Goal: Task Accomplishment & Management: Manage account settings

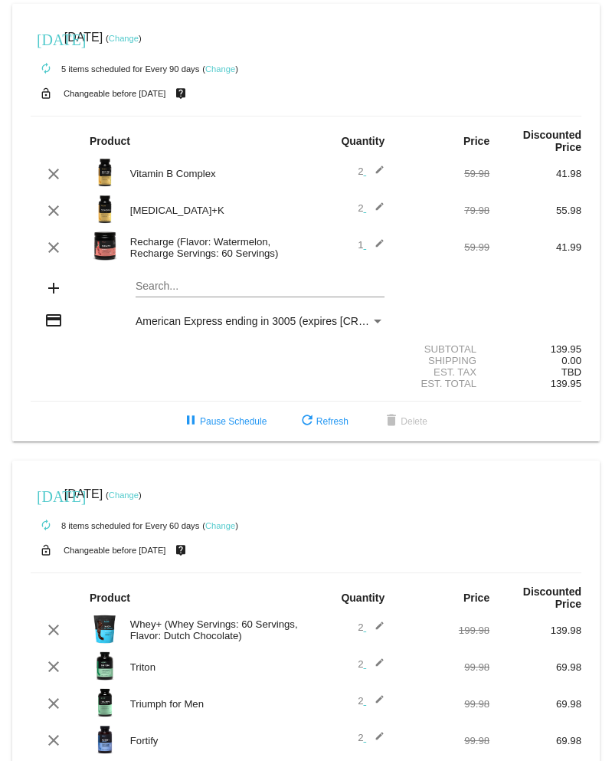
click at [139, 41] on link "Change" at bounding box center [124, 38] width 30 height 9
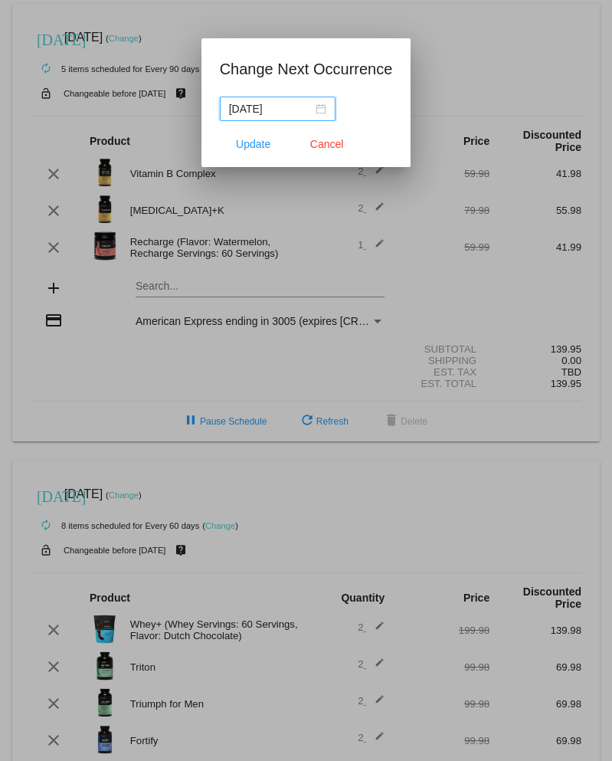
click at [313, 110] on div "[DATE]" at bounding box center [277, 108] width 97 height 17
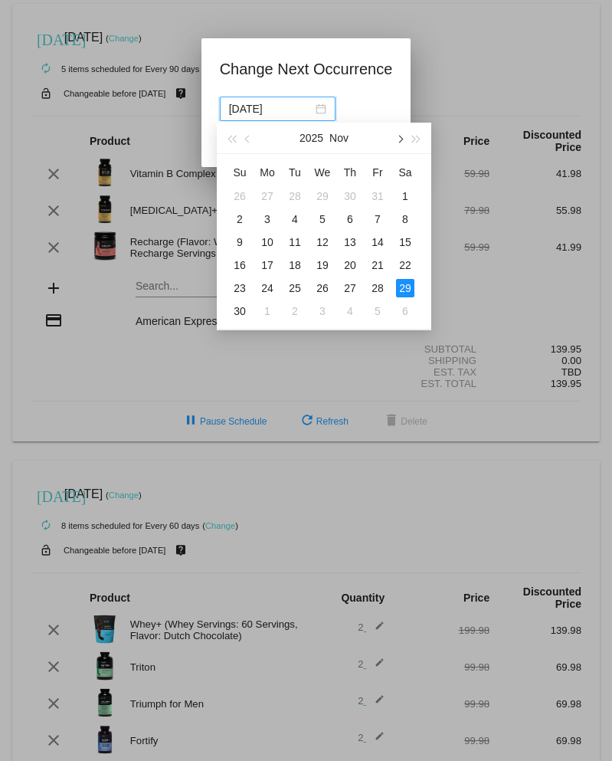
click at [402, 144] on button "button" at bounding box center [399, 138] width 17 height 31
click at [297, 288] on div "30" at bounding box center [295, 288] width 18 height 18
type input "[DATE]"
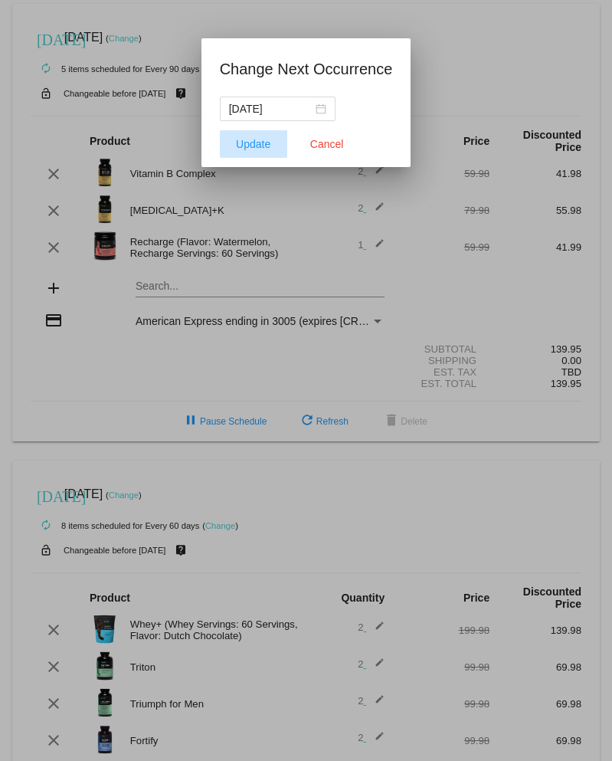
click at [265, 152] on button "Update" at bounding box center [253, 144] width 67 height 28
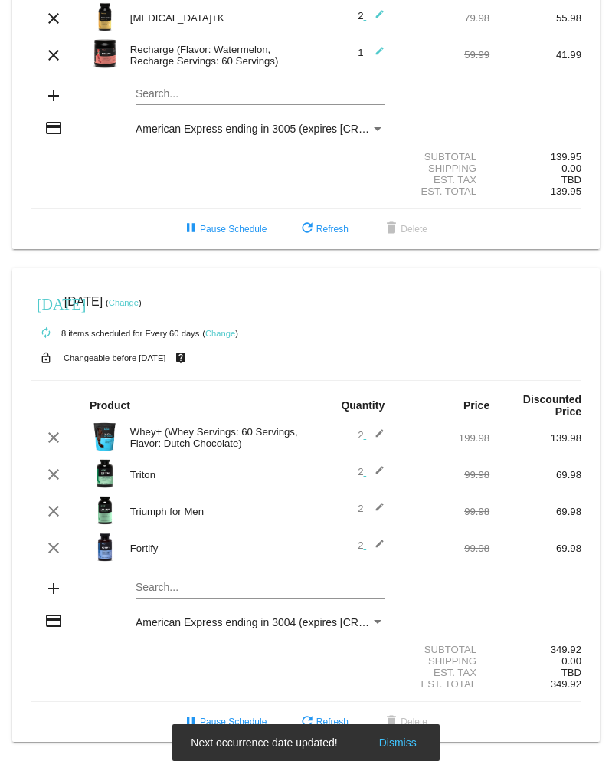
scroll to position [202, 0]
click at [139, 298] on link "Change" at bounding box center [124, 302] width 30 height 9
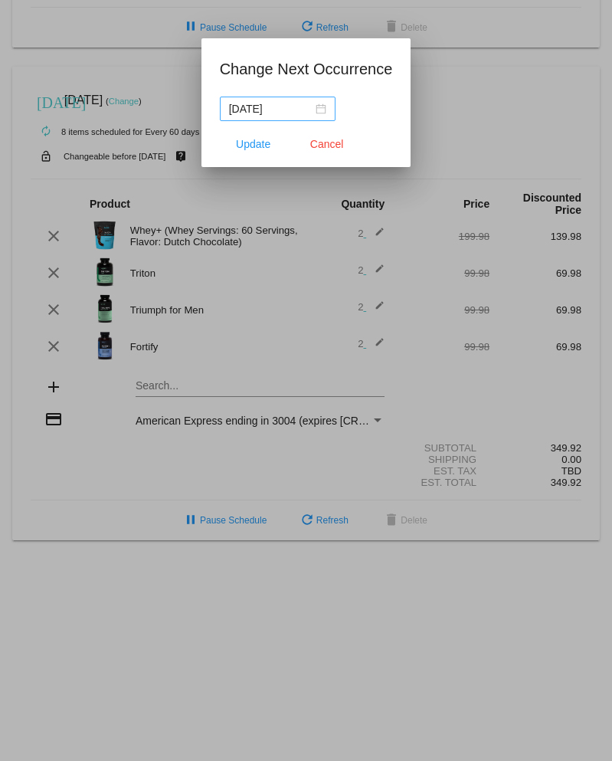
click at [319, 113] on div "[DATE]" at bounding box center [277, 108] width 97 height 17
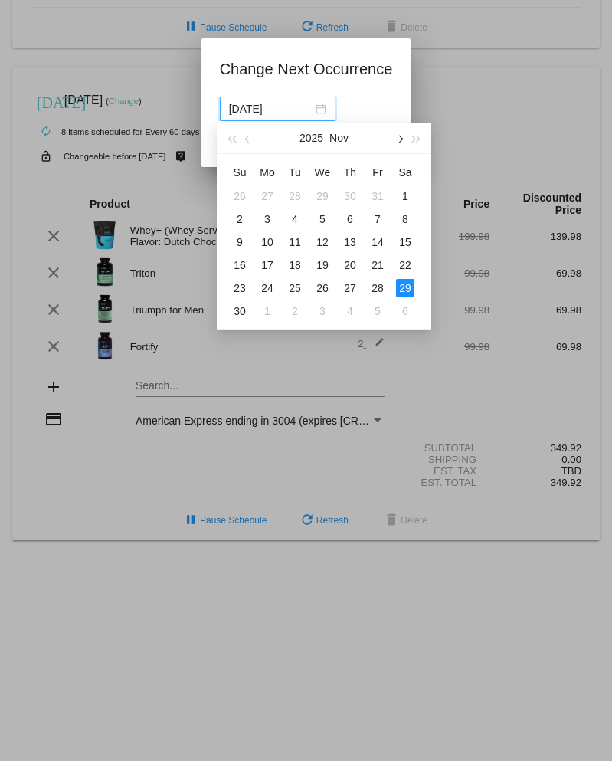
click at [397, 140] on span "button" at bounding box center [399, 140] width 8 height 8
click at [296, 290] on div "30" at bounding box center [295, 288] width 18 height 18
type input "[DATE]"
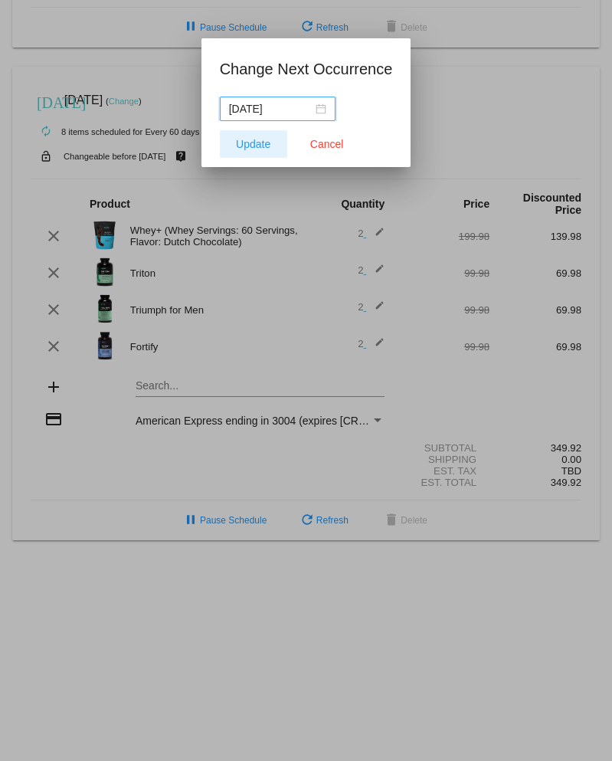
click at [258, 149] on span "Update" at bounding box center [253, 144] width 34 height 12
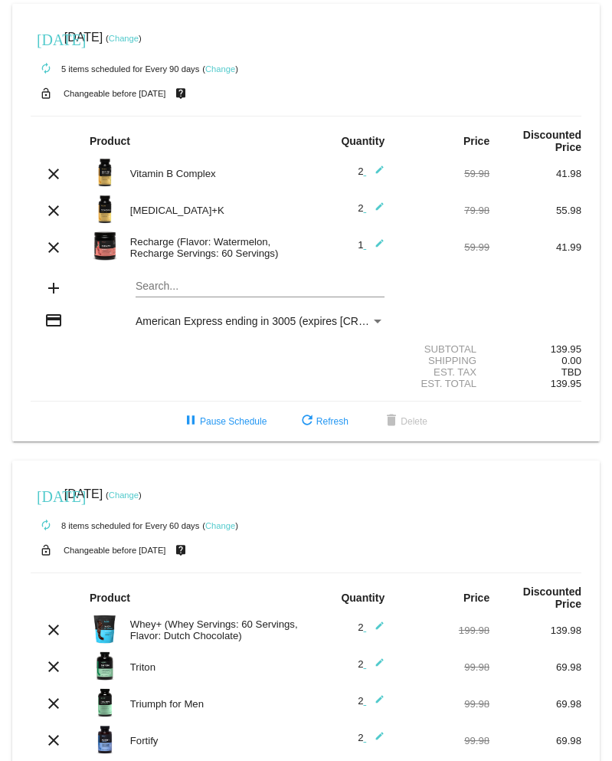
scroll to position [0, 0]
